Goal: Find specific page/section

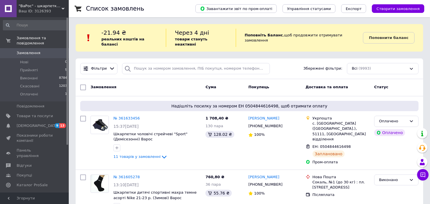
click at [288, 70] on div "Фільтри Збережені фільтри: Всі (9993)" at bounding box center [250, 68] width 348 height 21
click at [146, 82] on div "Замовлення" at bounding box center [145, 87] width 115 height 10
